Goal: Task Accomplishment & Management: Manage account settings

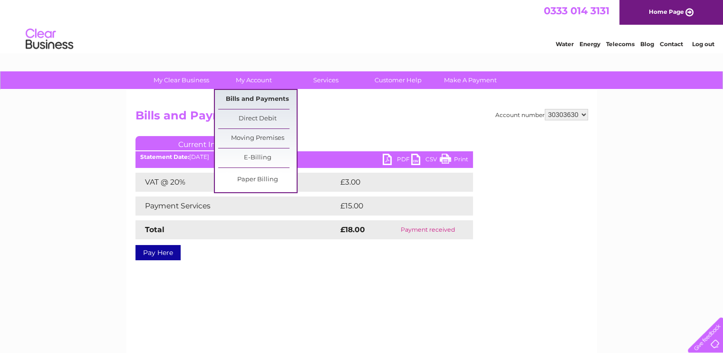
click at [263, 96] on link "Bills and Payments" at bounding box center [257, 99] width 78 height 19
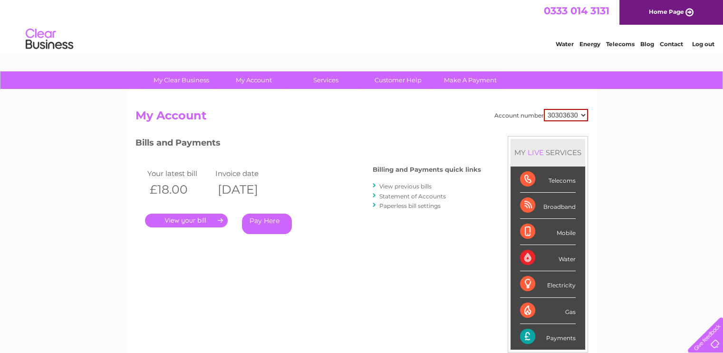
click at [412, 183] on link "View previous bills" at bounding box center [405, 186] width 52 height 7
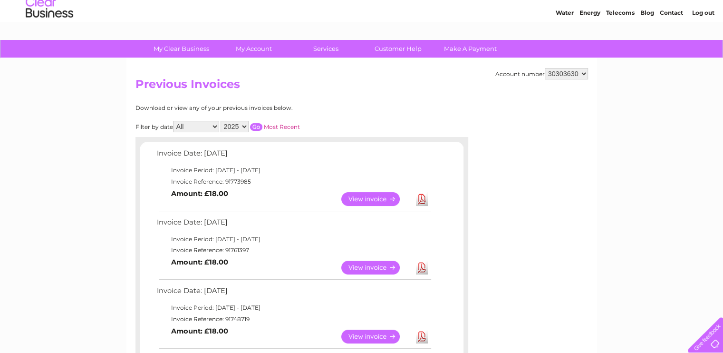
scroll to position [32, 0]
click at [377, 267] on link "View" at bounding box center [376, 267] width 70 height 14
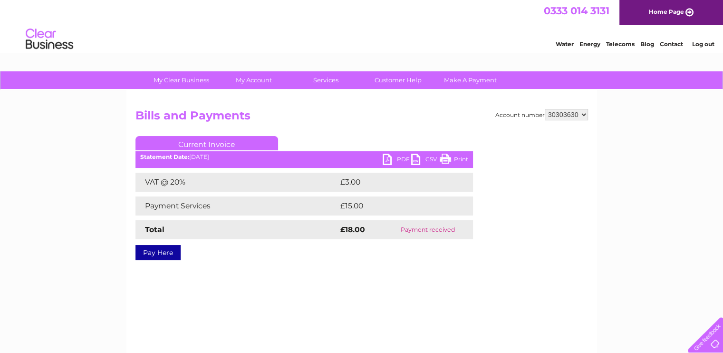
click at [394, 159] on link "PDF" at bounding box center [397, 161] width 29 height 14
